Goal: Information Seeking & Learning: Learn about a topic

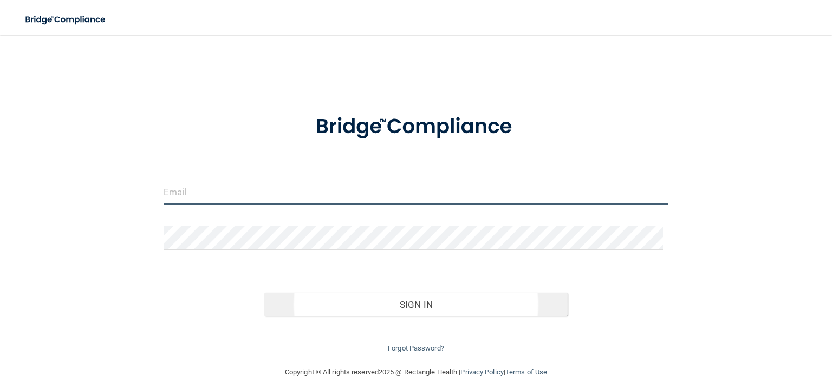
type input "[EMAIL_ADDRESS][DOMAIN_NAME]"
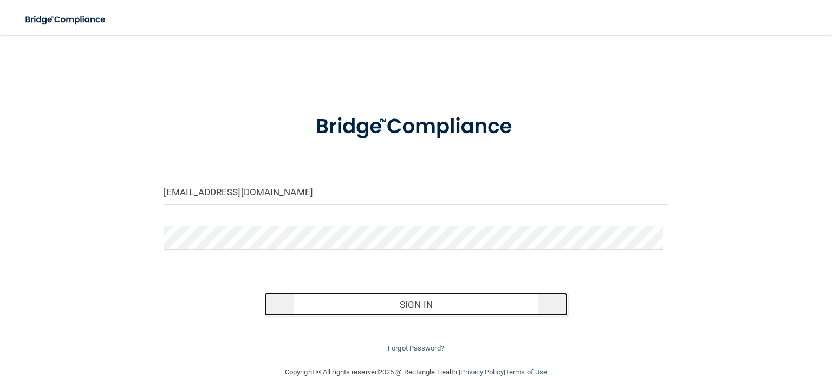
click at [432, 306] on button "Sign In" at bounding box center [415, 305] width 303 height 24
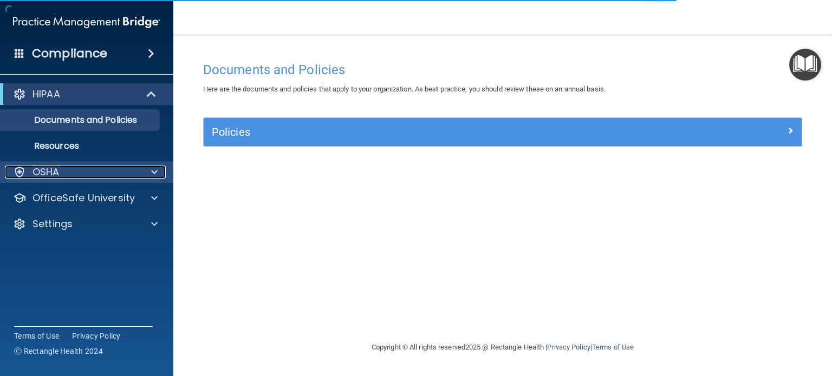
click at [82, 171] on div "OSHA" at bounding box center [72, 172] width 134 height 13
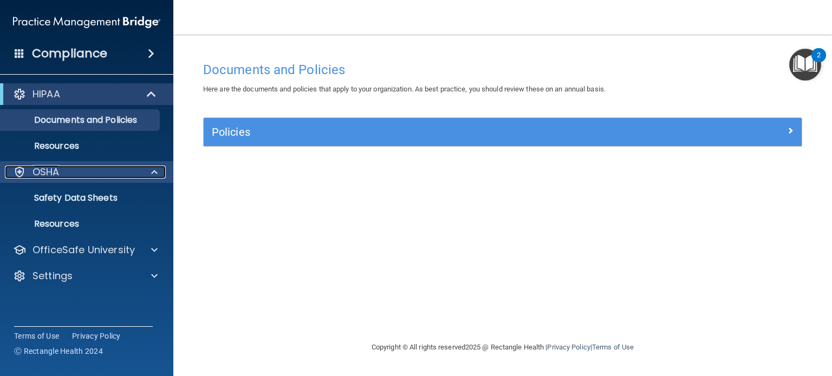
click at [84, 166] on div "OSHA" at bounding box center [72, 172] width 134 height 13
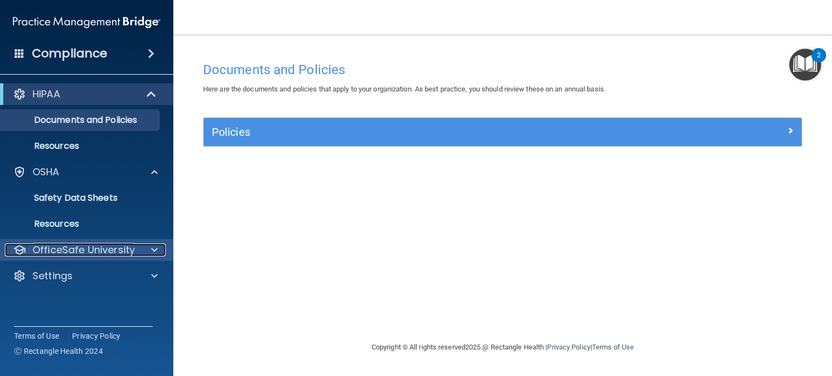
click at [142, 244] on div at bounding box center [152, 250] width 27 height 13
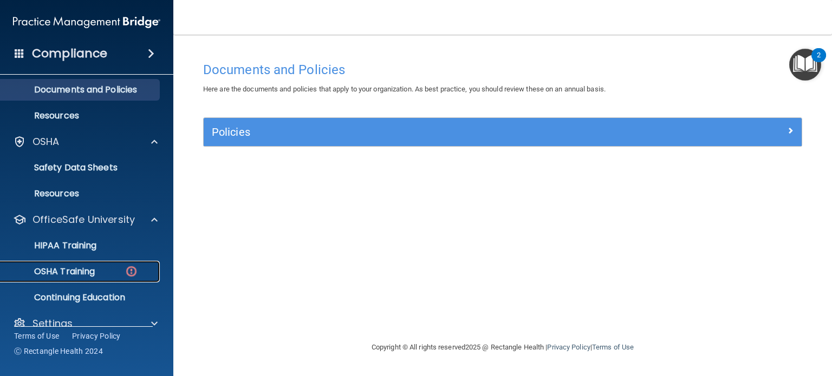
scroll to position [47, 0]
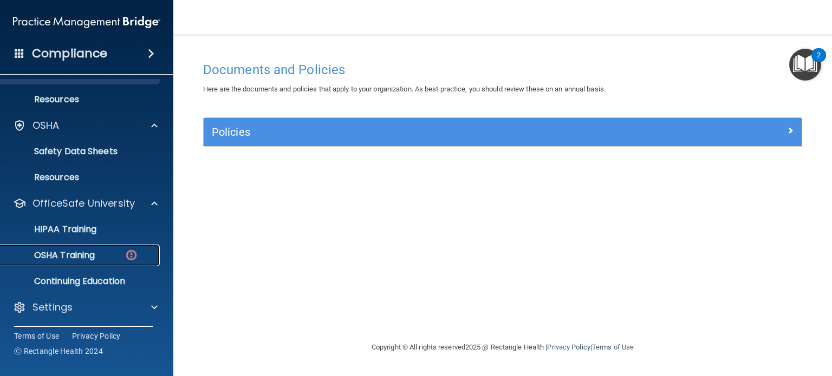
click at [80, 256] on p "OSHA Training" at bounding box center [51, 255] width 88 height 11
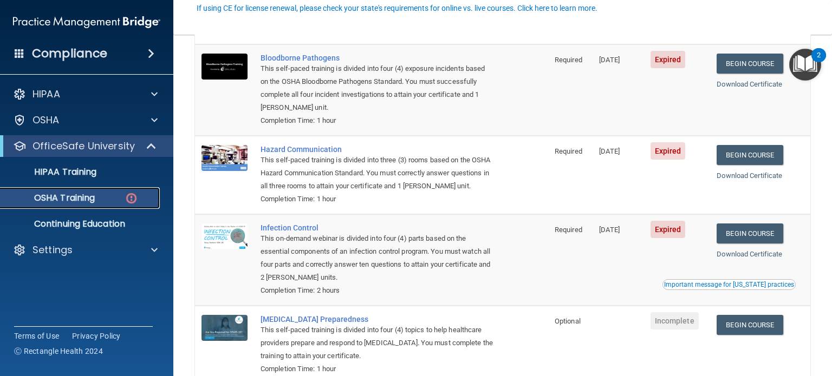
scroll to position [108, 0]
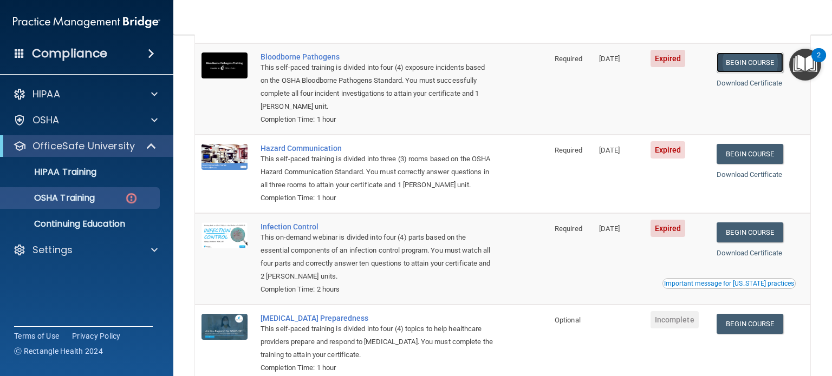
click at [747, 57] on link "Begin Course" at bounding box center [749, 63] width 66 height 20
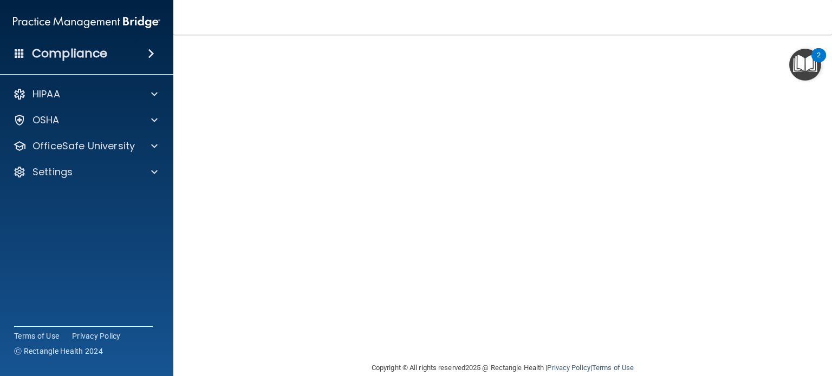
scroll to position [15, 0]
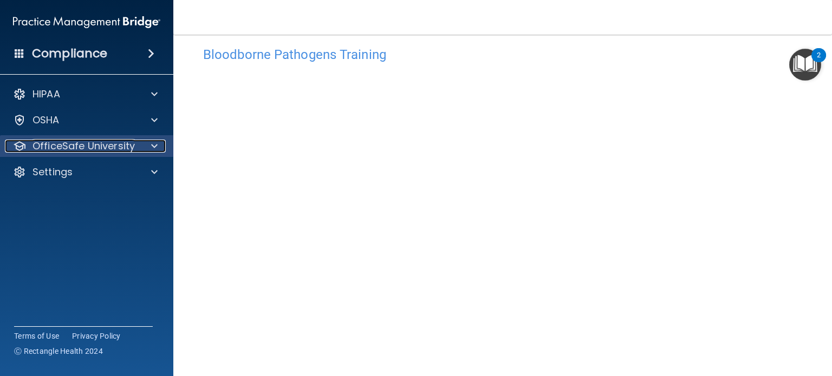
click at [154, 148] on span at bounding box center [154, 146] width 6 height 13
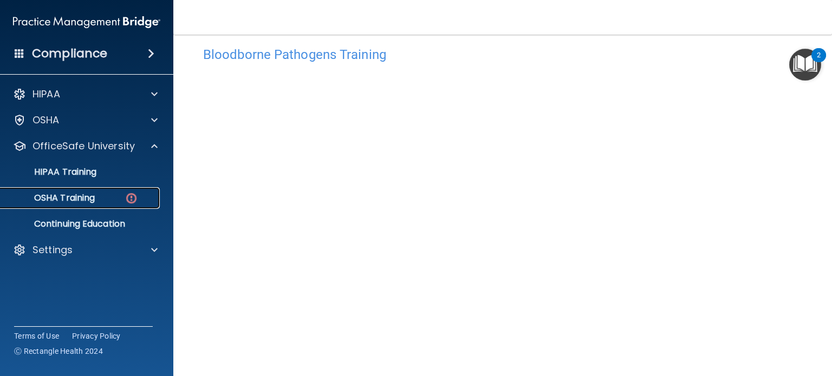
click at [89, 199] on p "OSHA Training" at bounding box center [51, 198] width 88 height 11
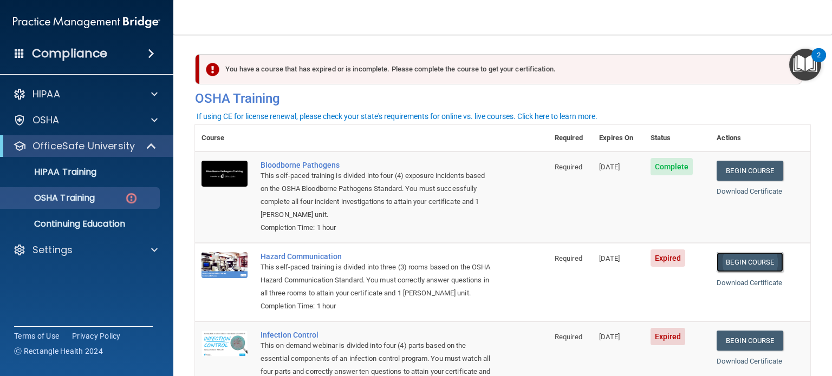
click at [727, 263] on link "Begin Course" at bounding box center [749, 262] width 66 height 20
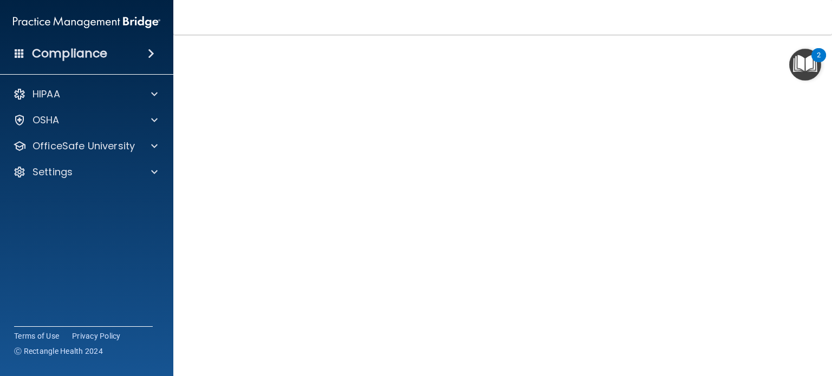
scroll to position [54, 0]
click at [100, 143] on p "OfficeSafe University" at bounding box center [83, 146] width 102 height 13
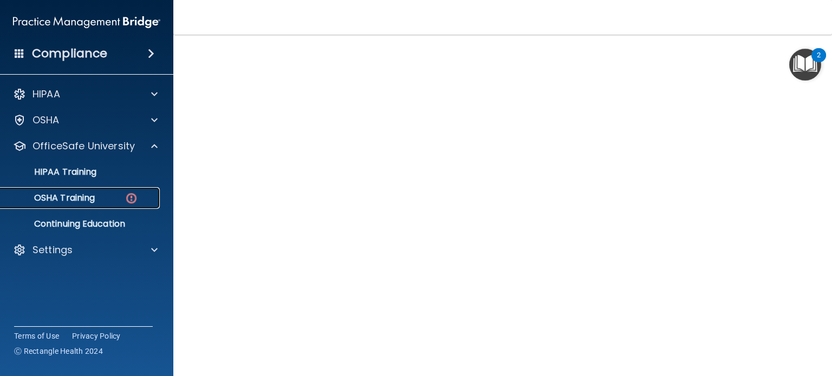
click at [80, 197] on p "OSHA Training" at bounding box center [51, 198] width 88 height 11
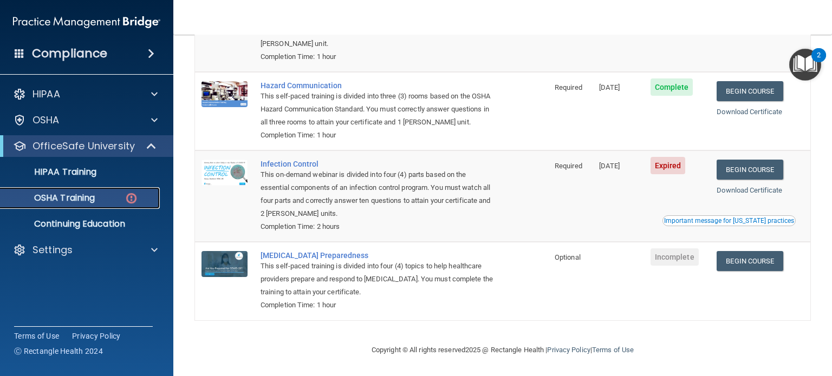
scroll to position [186, 0]
click at [773, 172] on link "Begin Course" at bounding box center [749, 170] width 66 height 20
click at [768, 173] on link "Begin Course" at bounding box center [749, 170] width 66 height 20
click at [746, 192] on link "Download Certificate" at bounding box center [749, 190] width 66 height 8
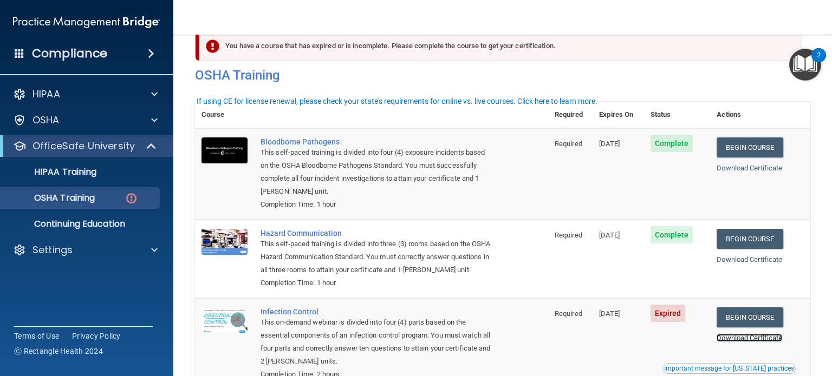
scroll to position [0, 0]
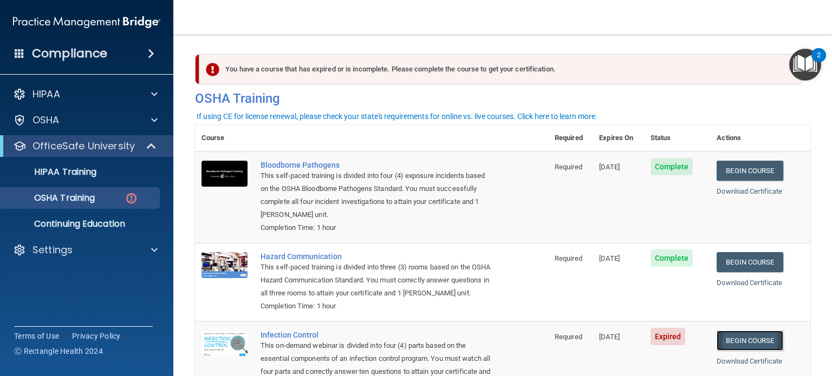
click at [755, 348] on link "Begin Course" at bounding box center [749, 341] width 66 height 20
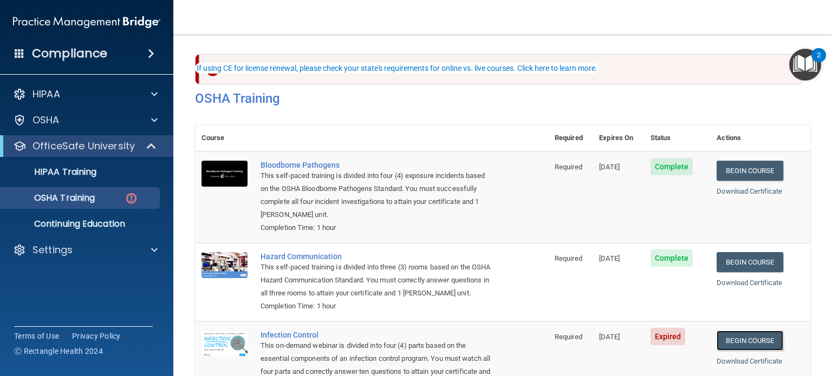
scroll to position [108, 0]
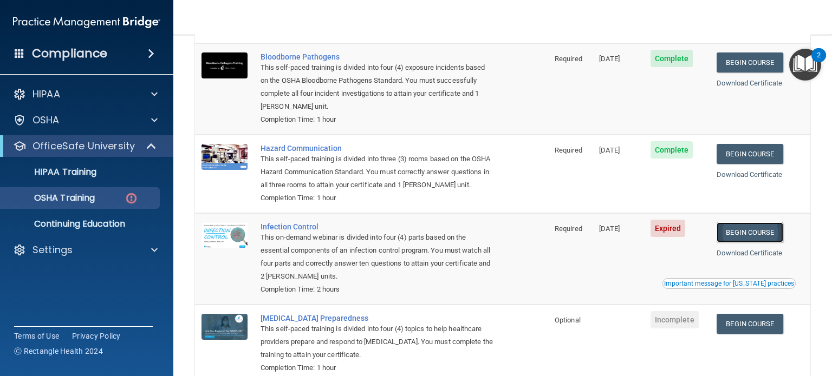
click at [767, 242] on link "Begin Course" at bounding box center [749, 233] width 66 height 20
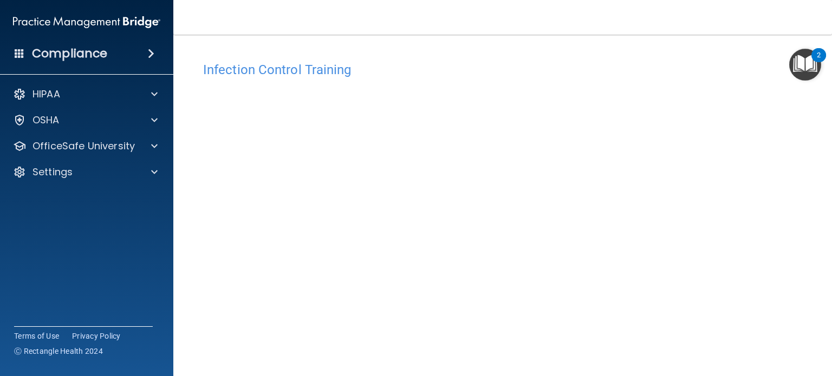
scroll to position [54, 0]
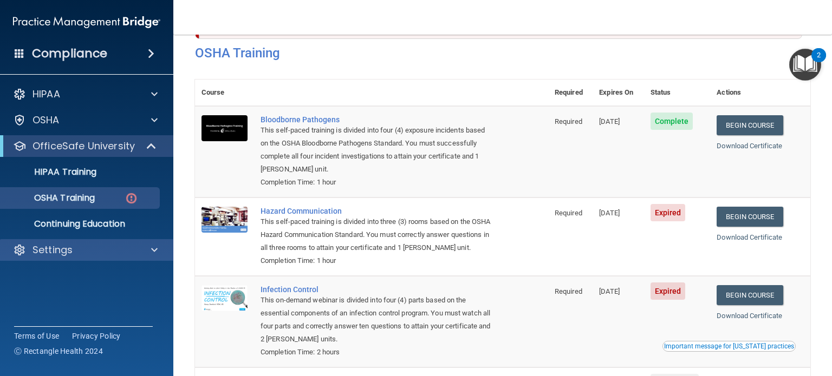
scroll to position [23, 0]
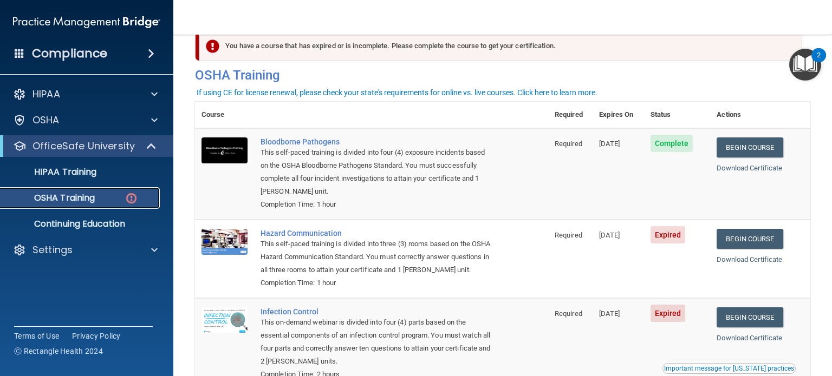
click at [70, 199] on p "OSHA Training" at bounding box center [51, 198] width 88 height 11
click at [71, 197] on p "OSHA Training" at bounding box center [51, 198] width 88 height 11
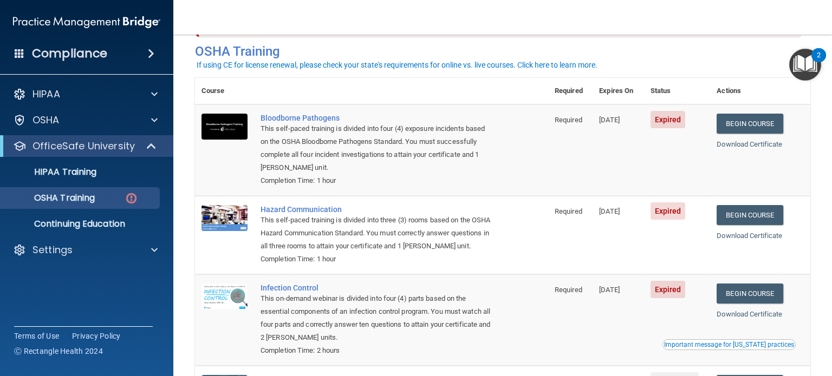
scroll to position [54, 0]
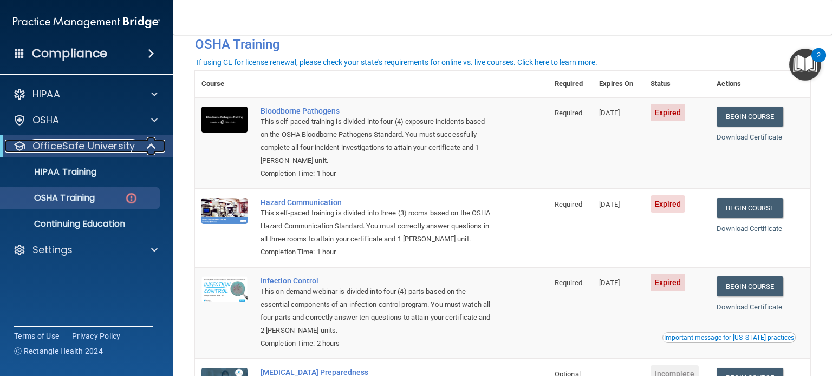
click at [94, 145] on p "OfficeSafe University" at bounding box center [83, 146] width 102 height 13
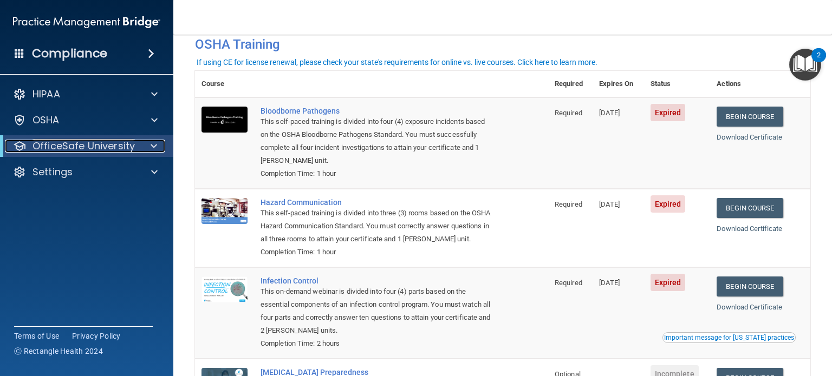
click at [94, 145] on p "OfficeSafe University" at bounding box center [83, 146] width 102 height 13
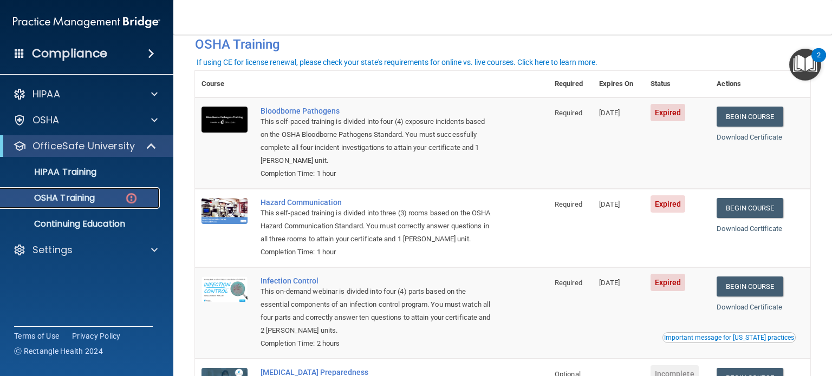
click at [69, 199] on p "OSHA Training" at bounding box center [51, 198] width 88 height 11
click at [69, 197] on p "OSHA Training" at bounding box center [51, 198] width 88 height 11
click at [66, 200] on p "OSHA Training" at bounding box center [51, 198] width 88 height 11
click at [128, 193] on img at bounding box center [132, 199] width 14 height 14
click at [107, 224] on p "Continuing Education" at bounding box center [81, 224] width 148 height 11
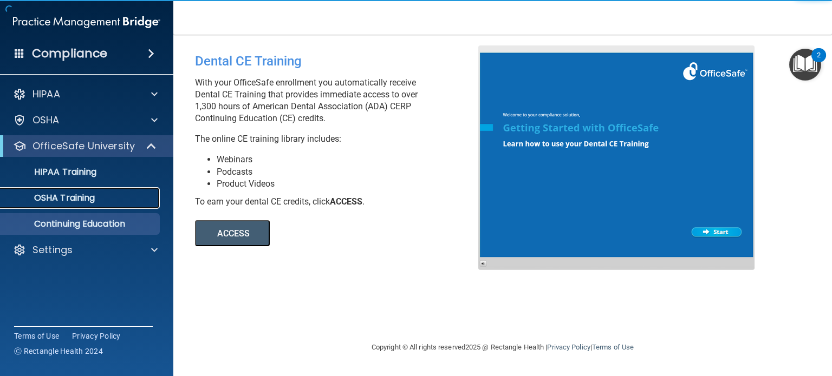
click at [110, 200] on div "OSHA Training" at bounding box center [81, 198] width 148 height 11
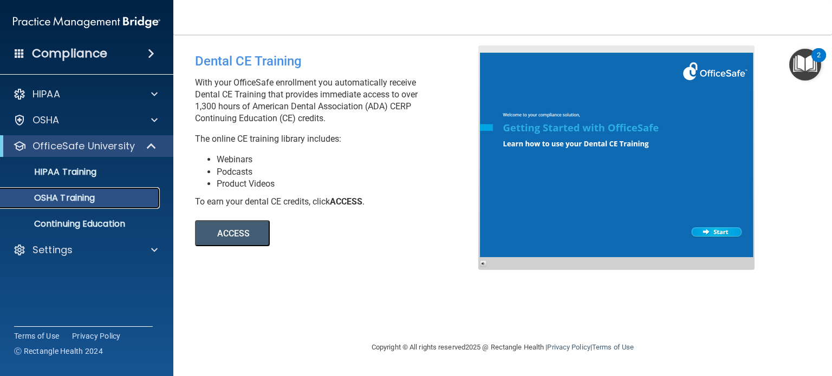
click at [81, 194] on p "OSHA Training" at bounding box center [51, 198] width 88 height 11
